Goal: Information Seeking & Learning: Learn about a topic

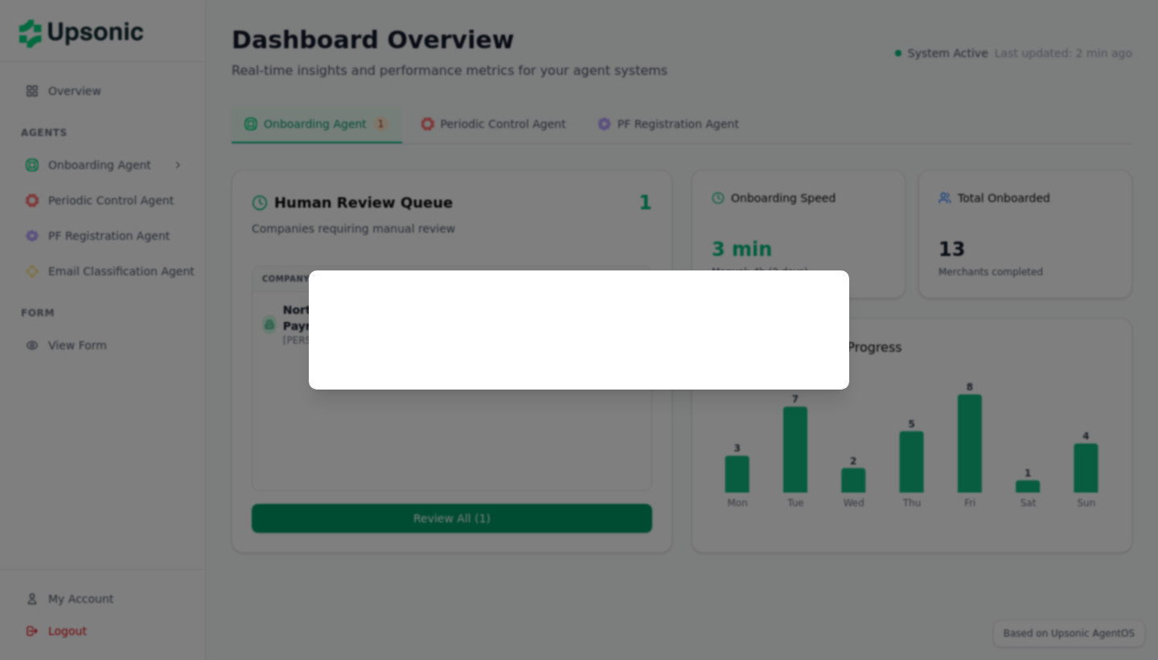
click at [538, 141] on div at bounding box center [579, 330] width 1158 height 660
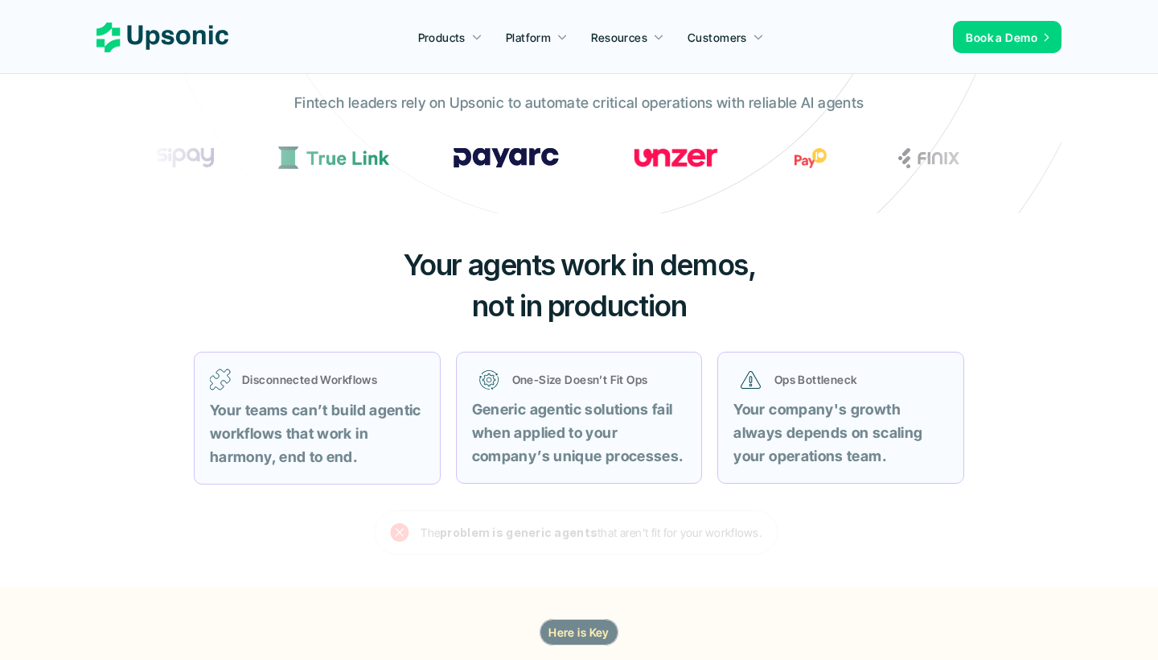
scroll to position [446, 0]
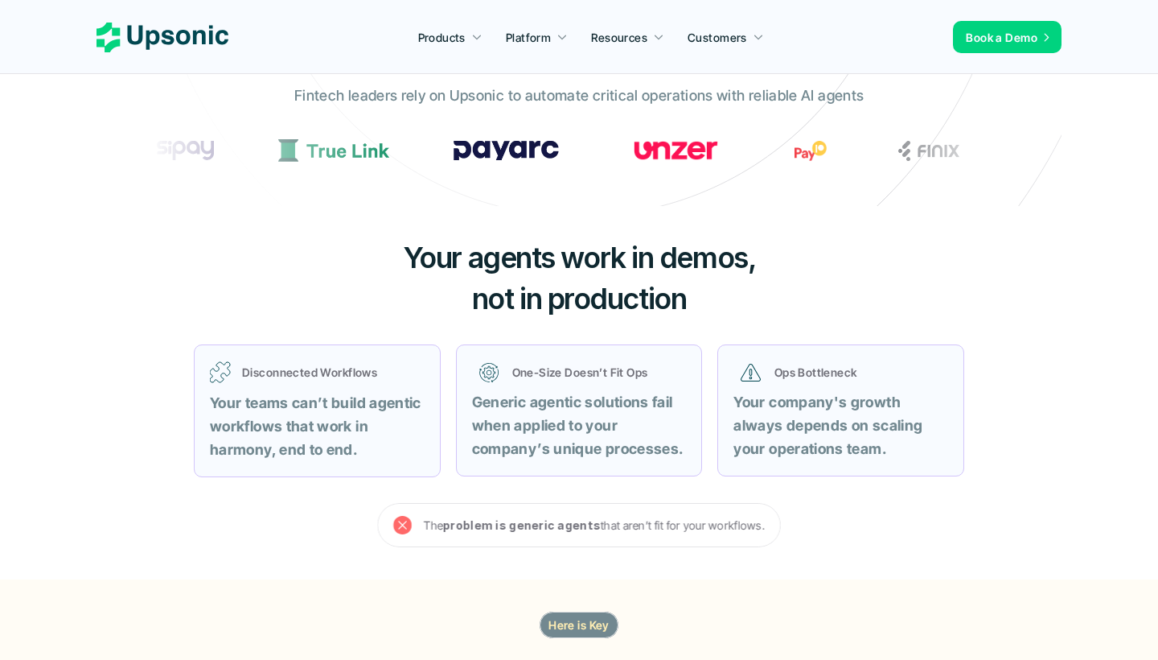
click at [407, 524] on use at bounding box center [402, 525] width 18 height 18
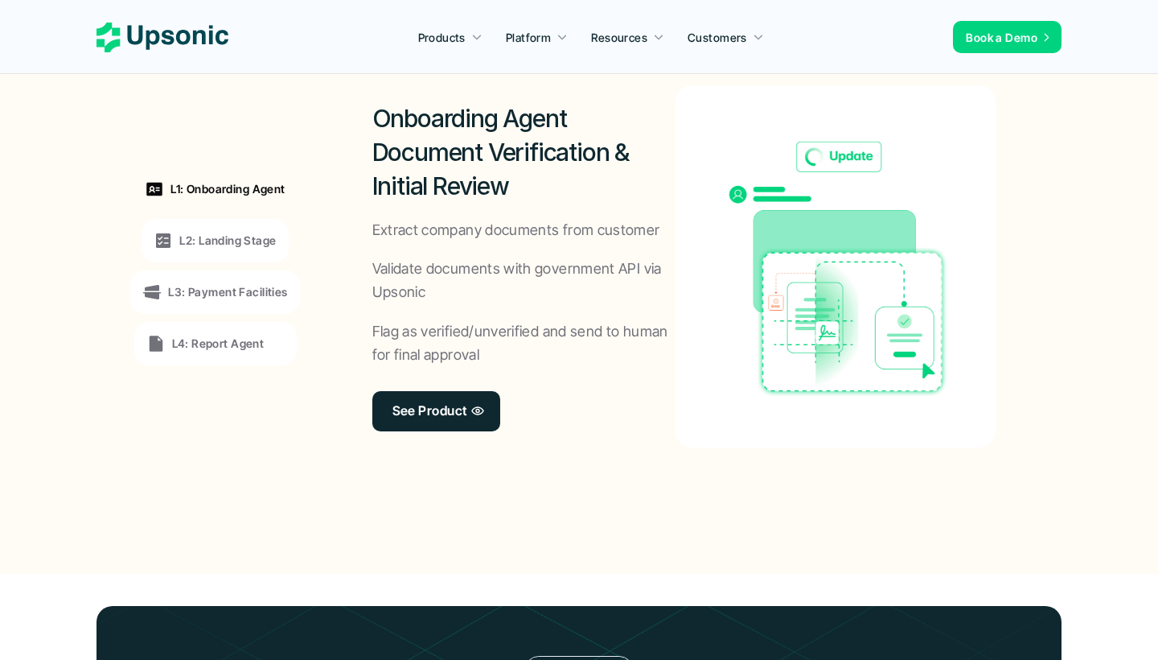
scroll to position [1280, 0]
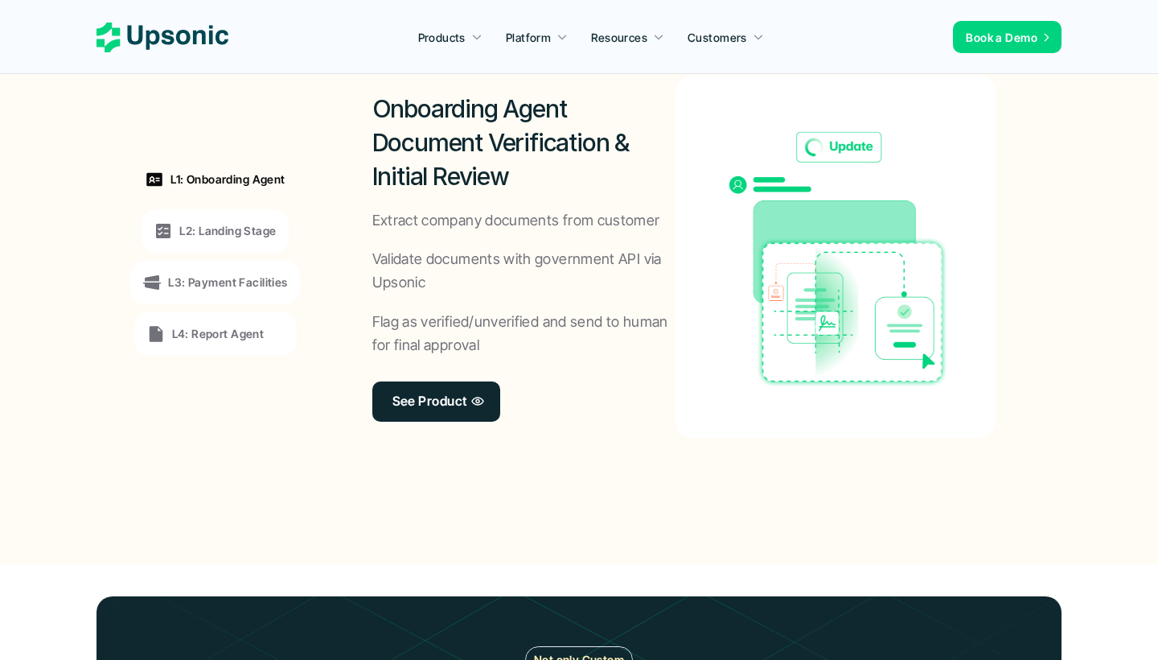
click at [263, 224] on p "L2: Landing Stage" at bounding box center [227, 230] width 97 height 17
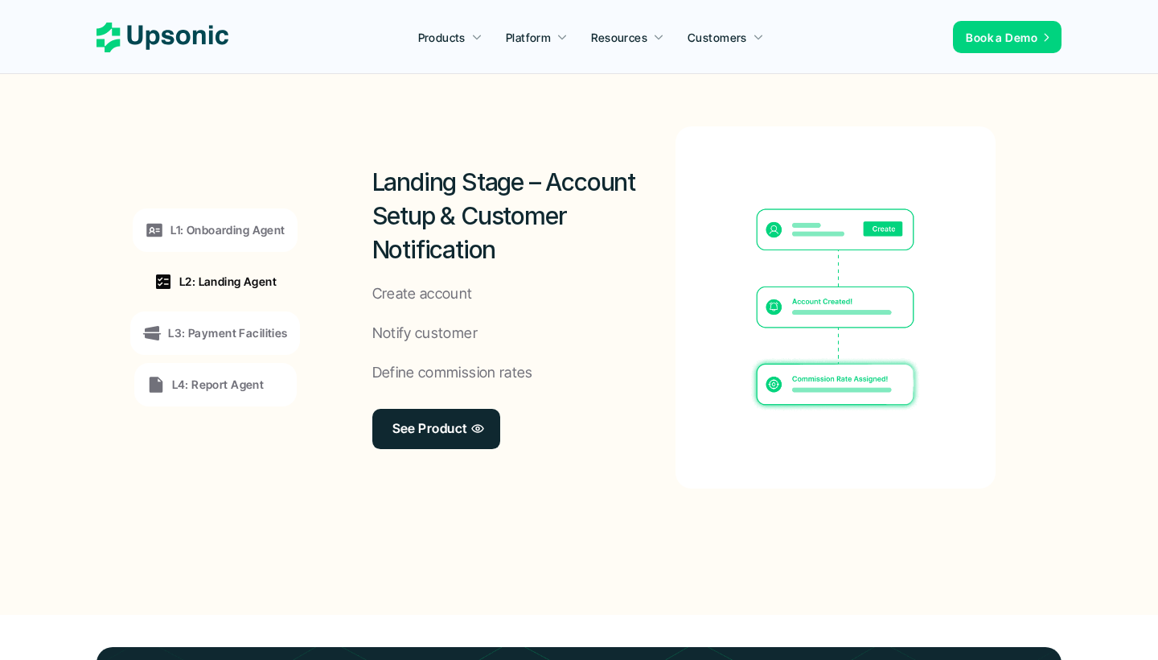
scroll to position [1228, 0]
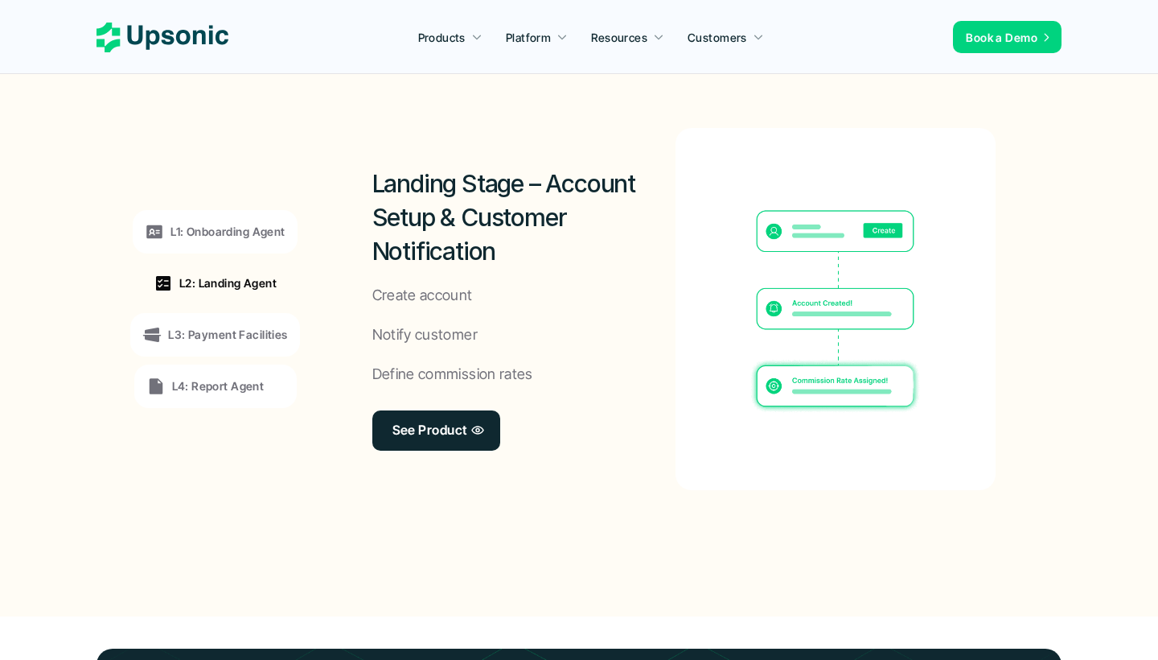
click at [224, 331] on p "L3: Payment Facilities" at bounding box center [227, 334] width 119 height 17
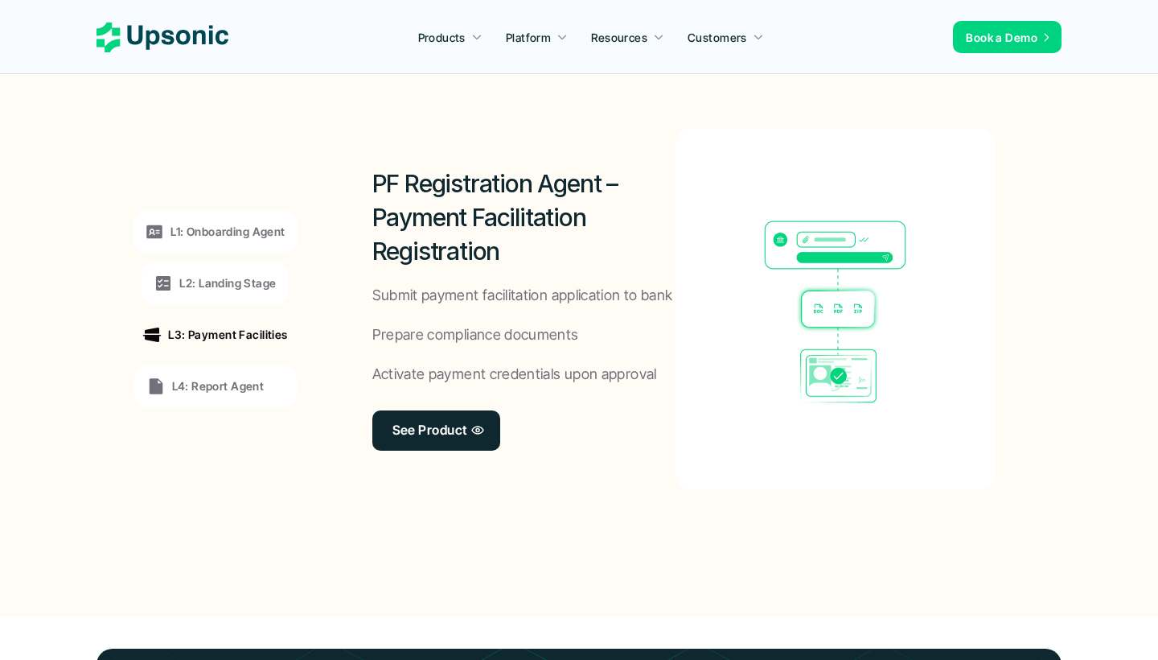
click at [217, 377] on p "L4: Report Agent" at bounding box center [218, 385] width 92 height 17
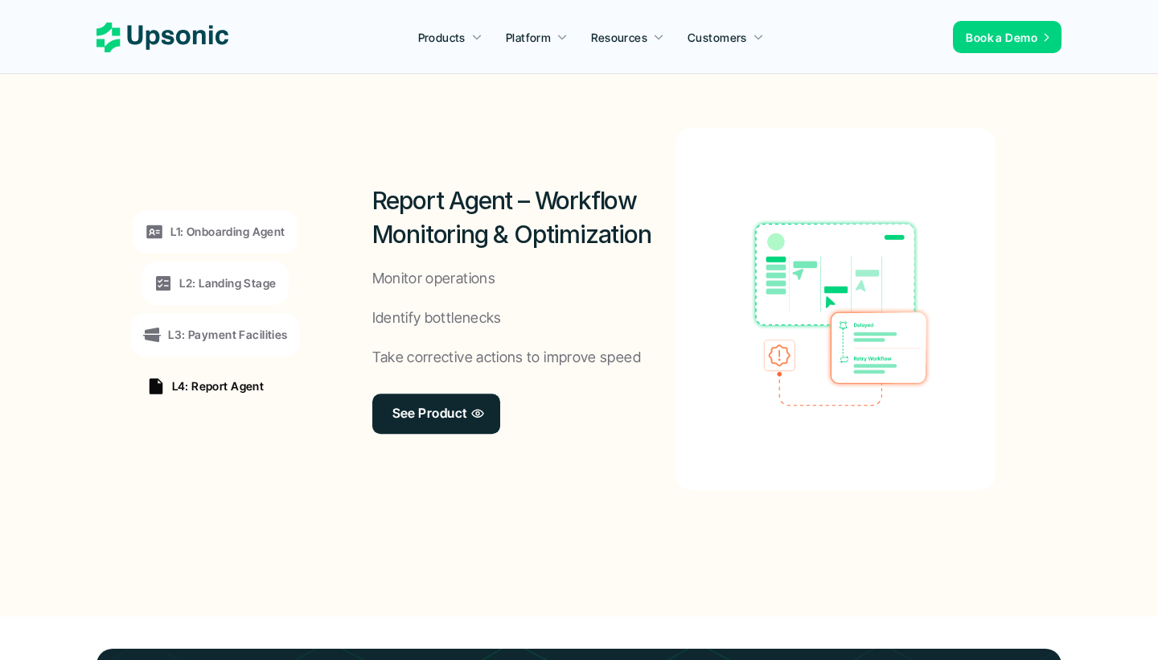
scroll to position [1276, 0]
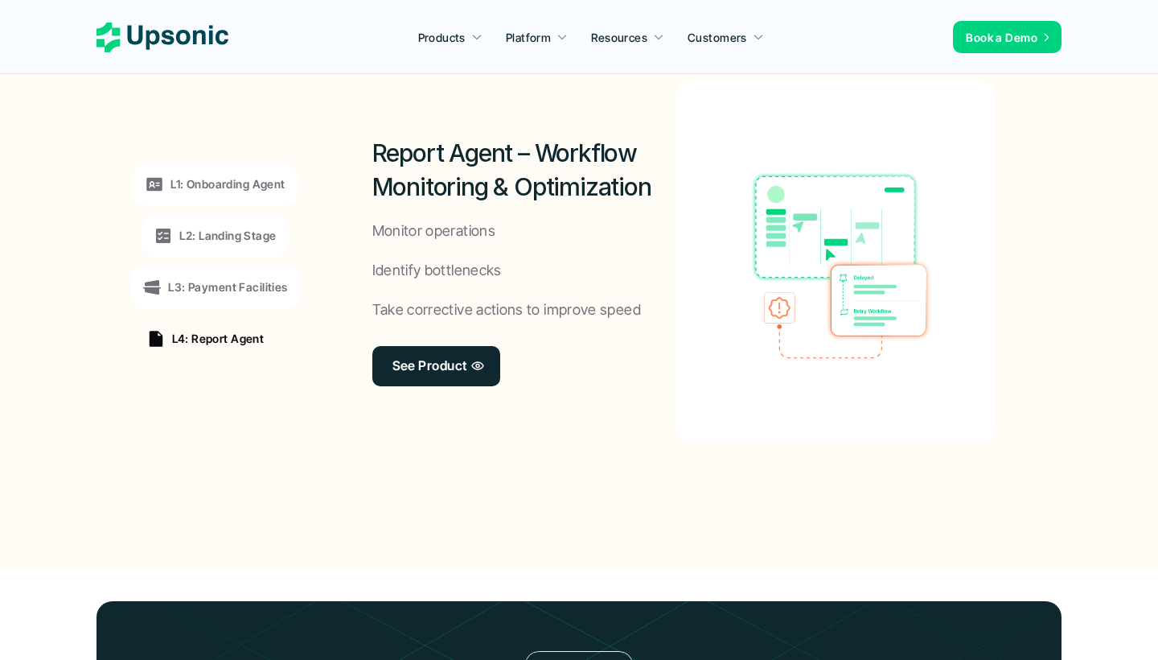
click at [240, 191] on div "L1: Onboarding Agent" at bounding box center [215, 183] width 164 height 43
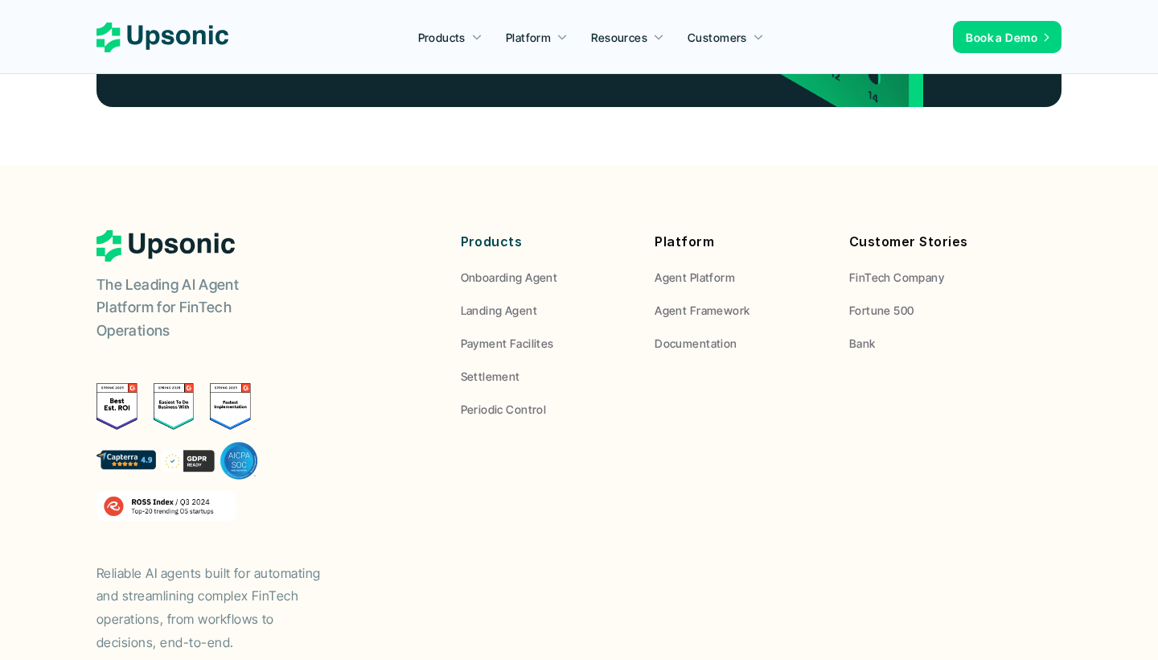
scroll to position [6027, 0]
